Goal: Check status

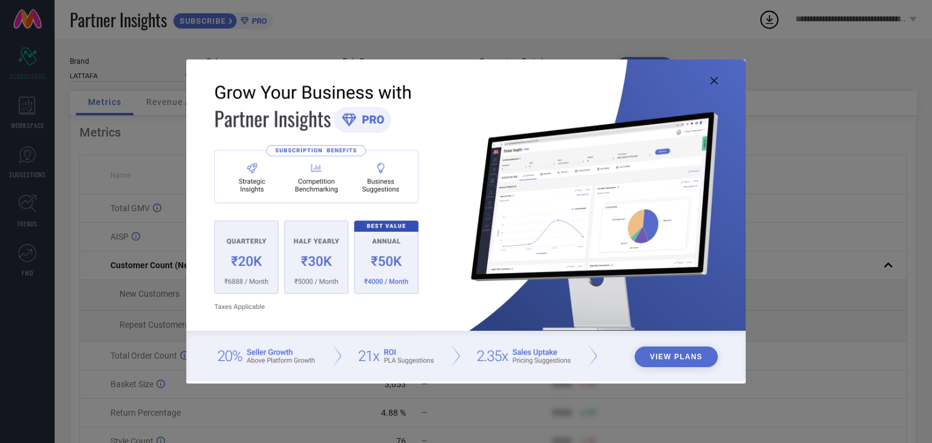
click at [713, 78] on icon at bounding box center [713, 80] width 7 height 7
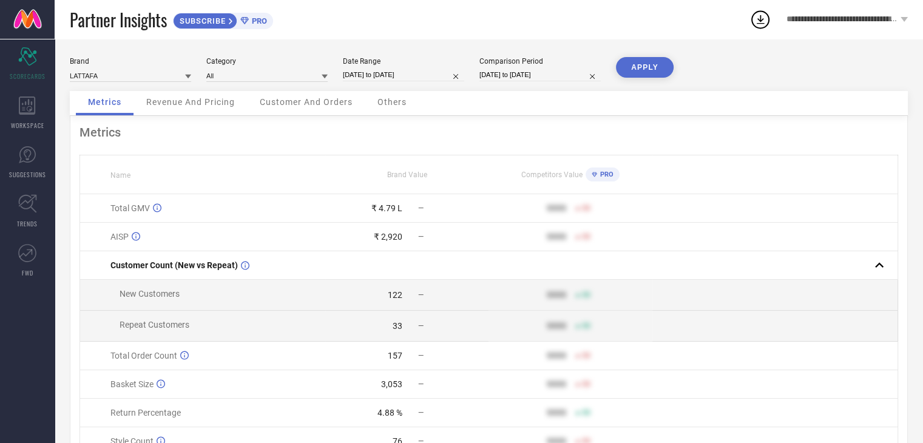
click at [123, 83] on div "Brand LATTAFA Category All Date Range [DATE] to [DATE] Comparison Period [DATE]…" at bounding box center [489, 74] width 838 height 34
click at [124, 78] on input at bounding box center [130, 75] width 121 height 13
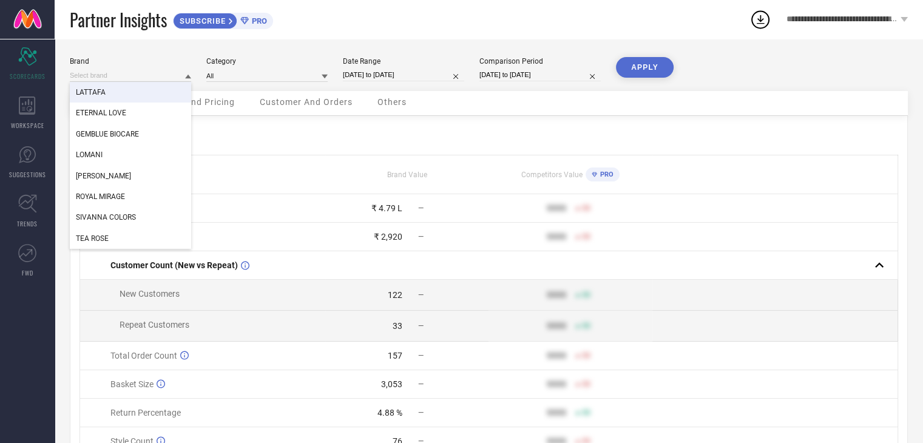
click at [158, 90] on div "LATTAFA" at bounding box center [130, 92] width 121 height 21
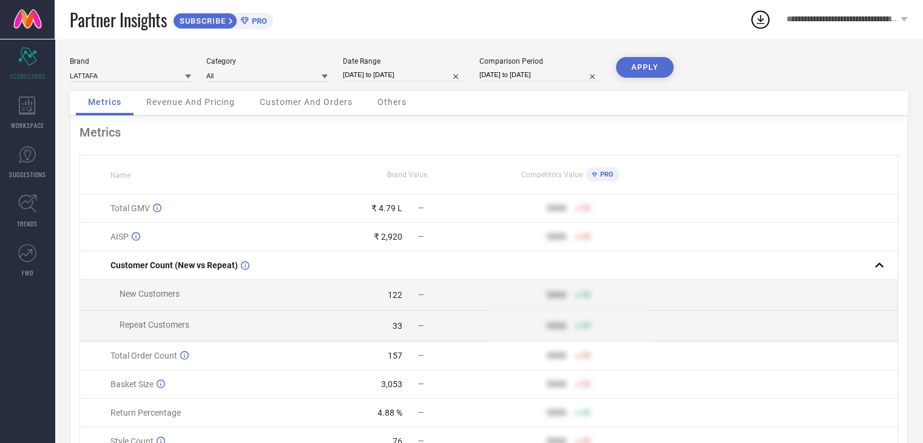
click at [644, 67] on button "APPLY" at bounding box center [645, 67] width 58 height 21
drag, startPoint x: 567, startPoint y: 234, endPoint x: 563, endPoint y: 239, distance: 6.4
click at [565, 238] on td "9999 50" at bounding box center [570, 237] width 164 height 29
drag, startPoint x: 550, startPoint y: 277, endPoint x: 517, endPoint y: 316, distance: 50.8
click at [544, 286] on tbody "Total GMV ₹ 4.79 L — 9999 50 AISP ₹ 2,920 — 9999 50 Customer Count (New vs Repe…" at bounding box center [489, 324] width 818 height 261
